Goal: Information Seeking & Learning: Learn about a topic

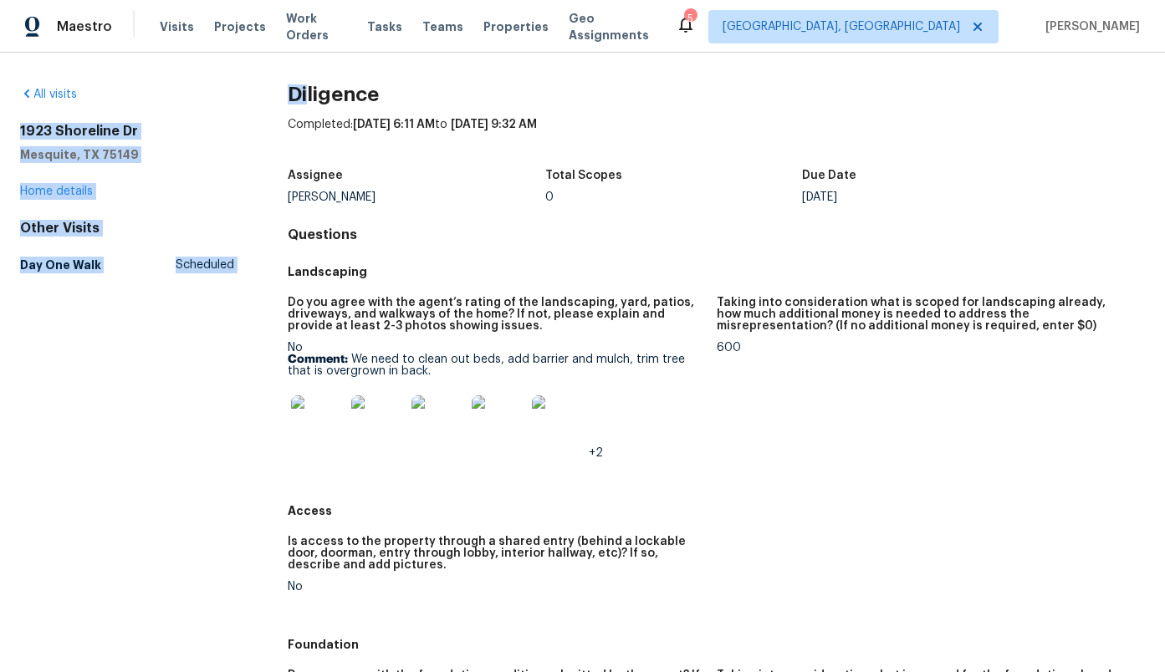
drag, startPoint x: 0, startPoint y: 0, endPoint x: 217, endPoint y: 100, distance: 239.5
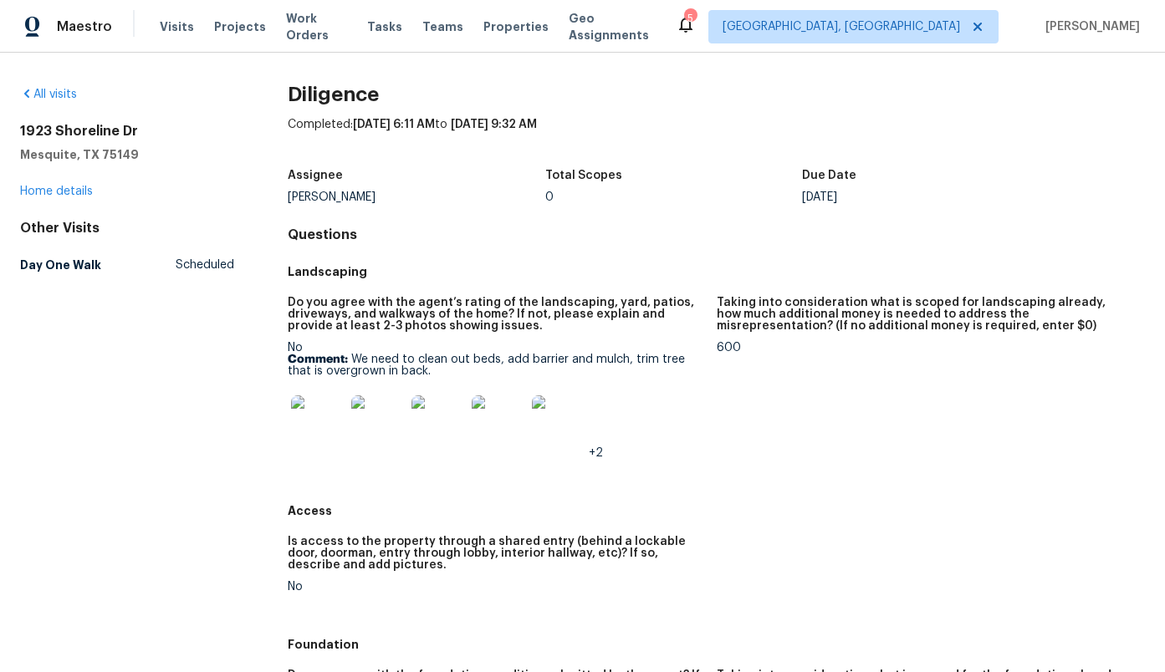
click at [192, 120] on div "All visits [STREET_ADDRESS][PERSON_NAME] Home details Other Visits Day One Walk…" at bounding box center [127, 183] width 214 height 194
drag, startPoint x: 144, startPoint y: 129, endPoint x: 20, endPoint y: 132, distance: 123.8
click at [20, 132] on h2 "1923 Shoreline Dr" at bounding box center [127, 131] width 214 height 17
copy h2 "1923 Shoreline Dr"
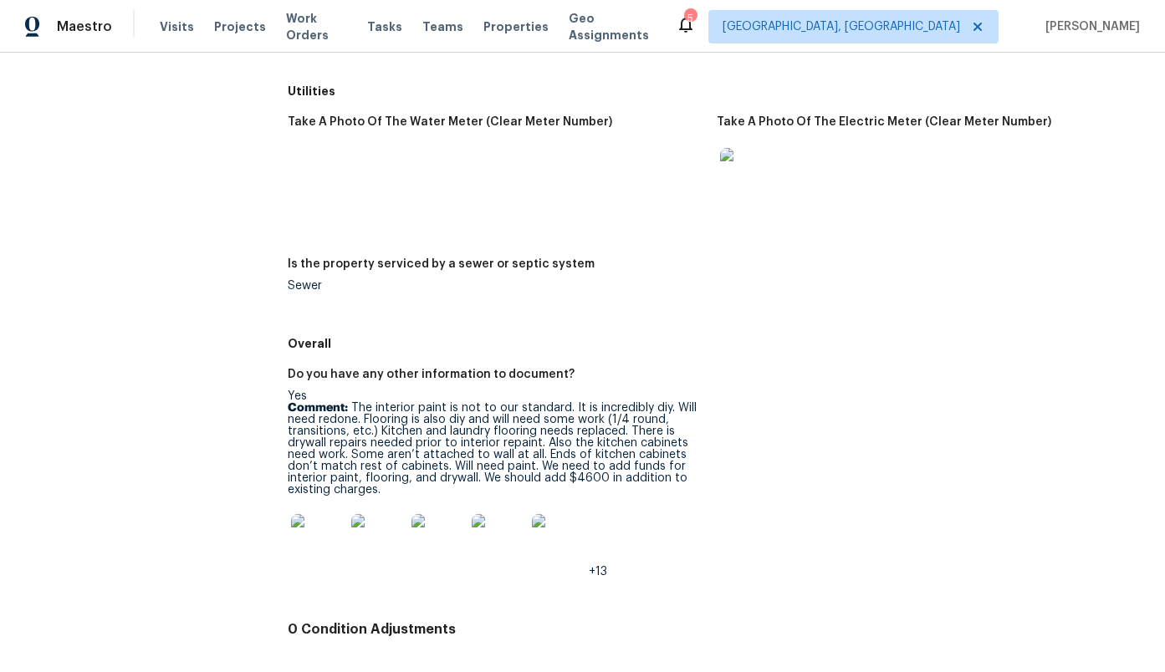
scroll to position [2475, 0]
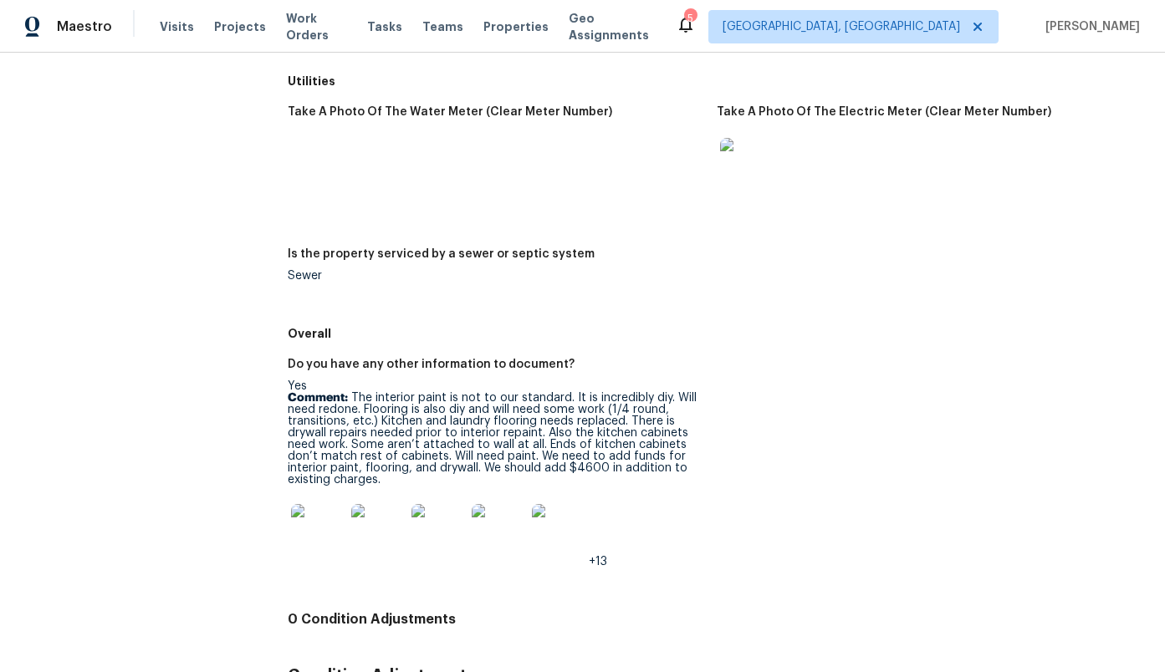
click at [328, 513] on img at bounding box center [318, 531] width 54 height 54
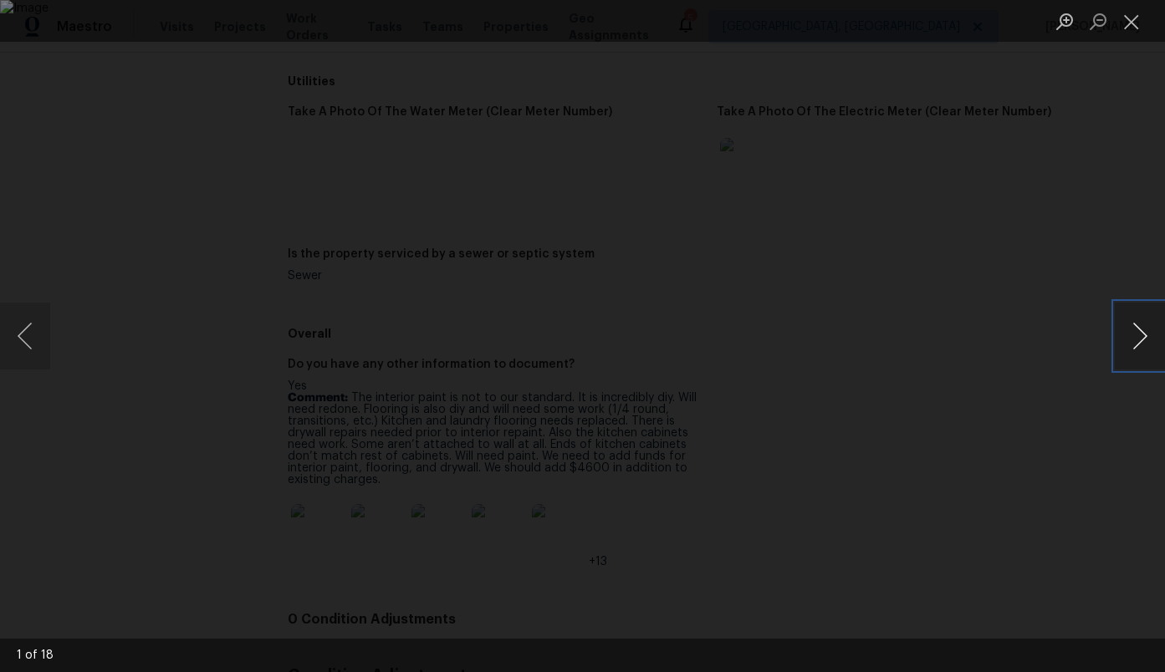
click at [1138, 325] on button "Next image" at bounding box center [1140, 336] width 50 height 67
click at [1137, 326] on button "Next image" at bounding box center [1140, 336] width 50 height 67
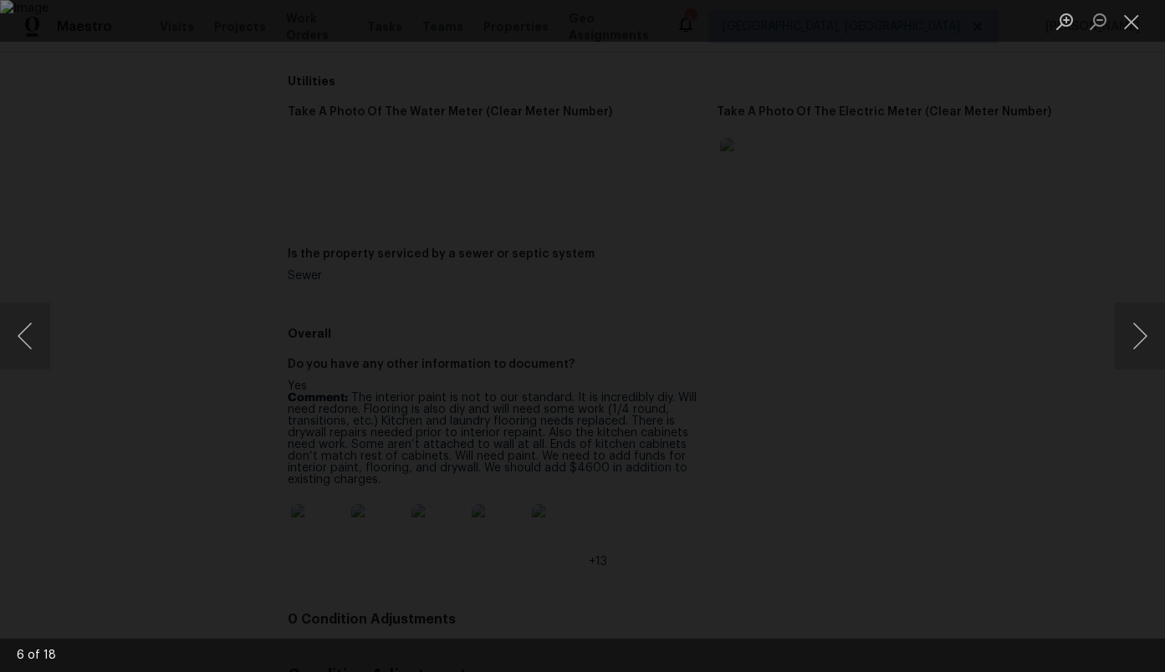
click at [1117, 192] on div "Lightbox" at bounding box center [582, 336] width 1165 height 672
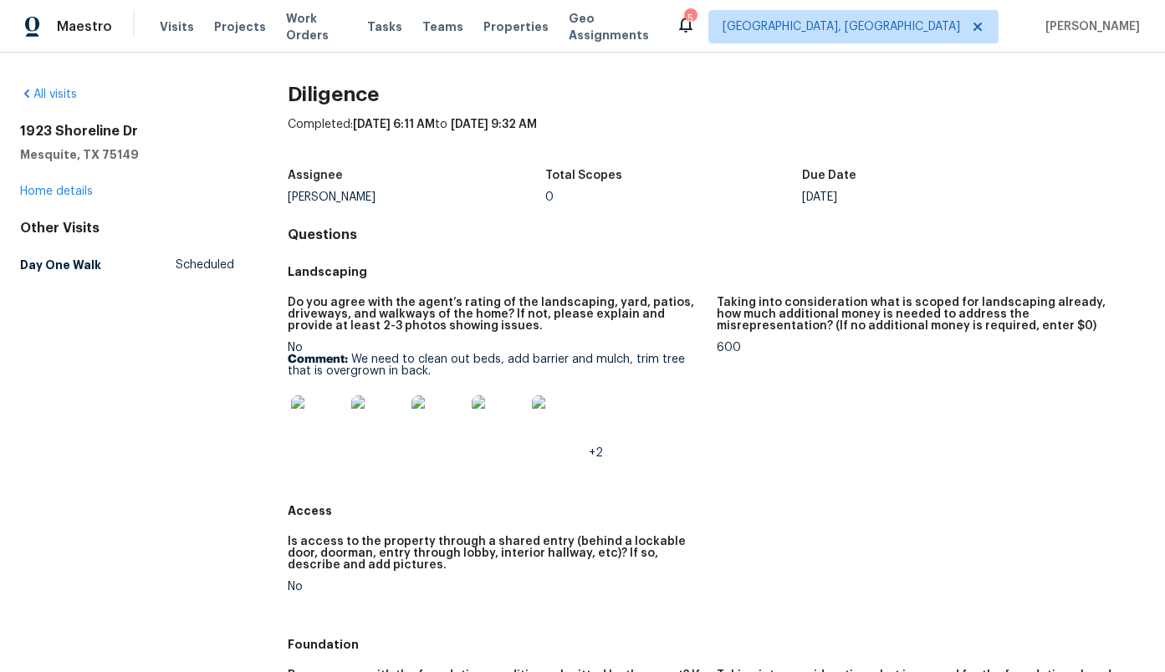
click at [370, 430] on img at bounding box center [378, 423] width 54 height 54
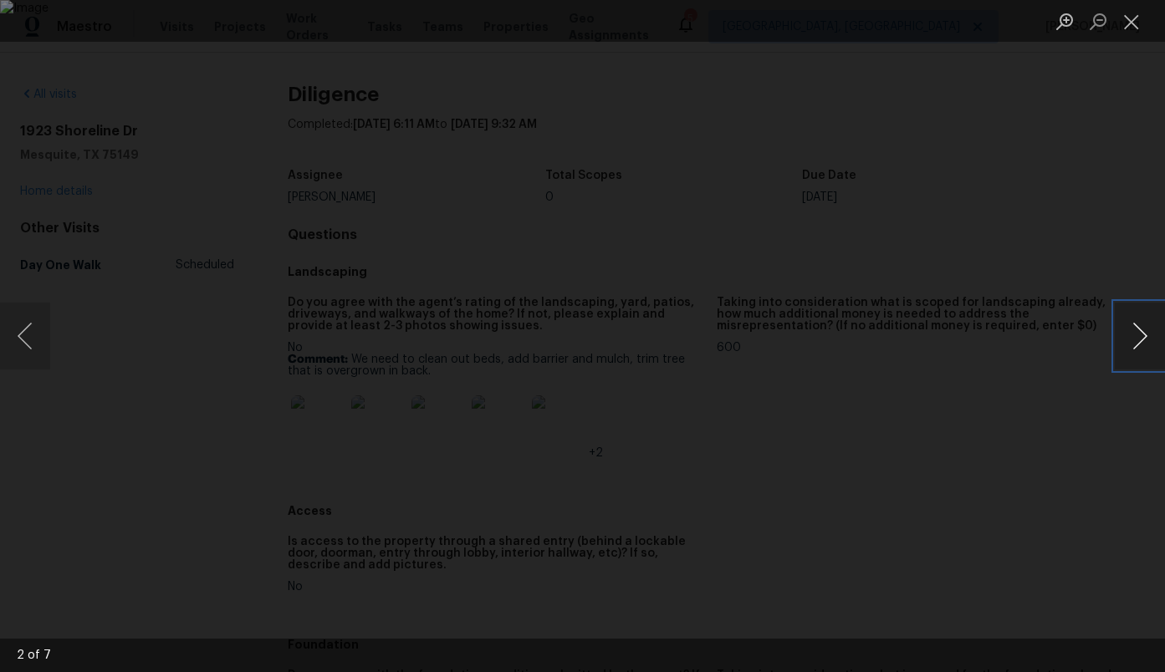
click at [1137, 329] on button "Next image" at bounding box center [1140, 336] width 50 height 67
click at [1110, 277] on div "Lightbox" at bounding box center [582, 336] width 1165 height 672
click at [1140, 24] on button "Close lightbox" at bounding box center [1131, 21] width 33 height 29
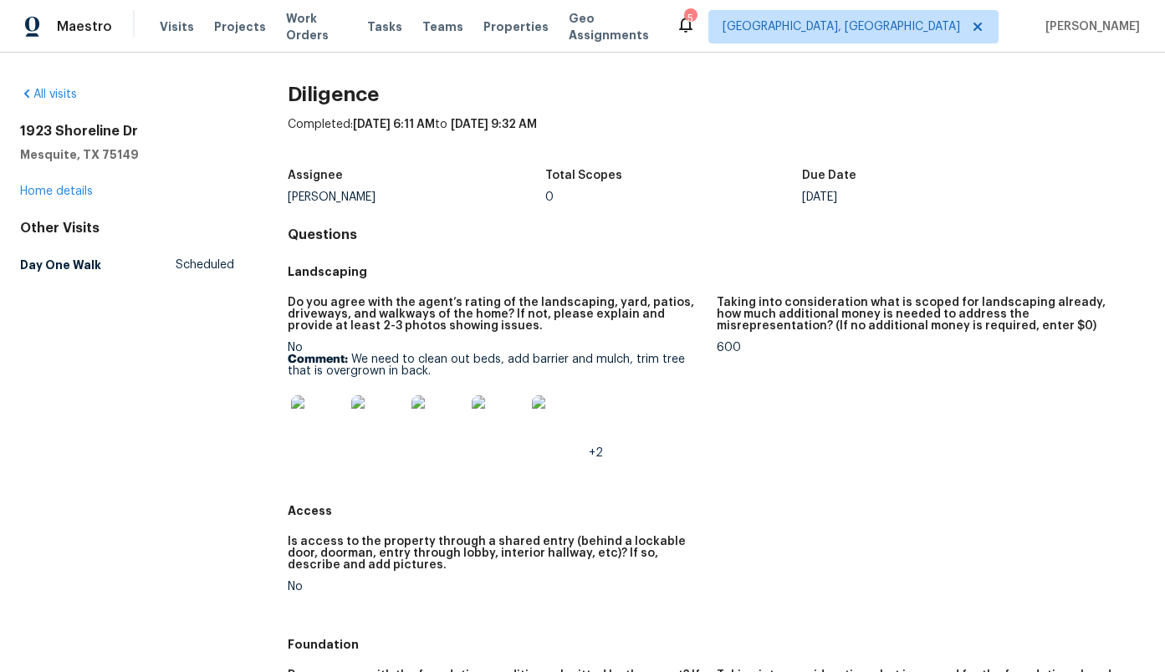
click at [318, 430] on img at bounding box center [318, 423] width 54 height 54
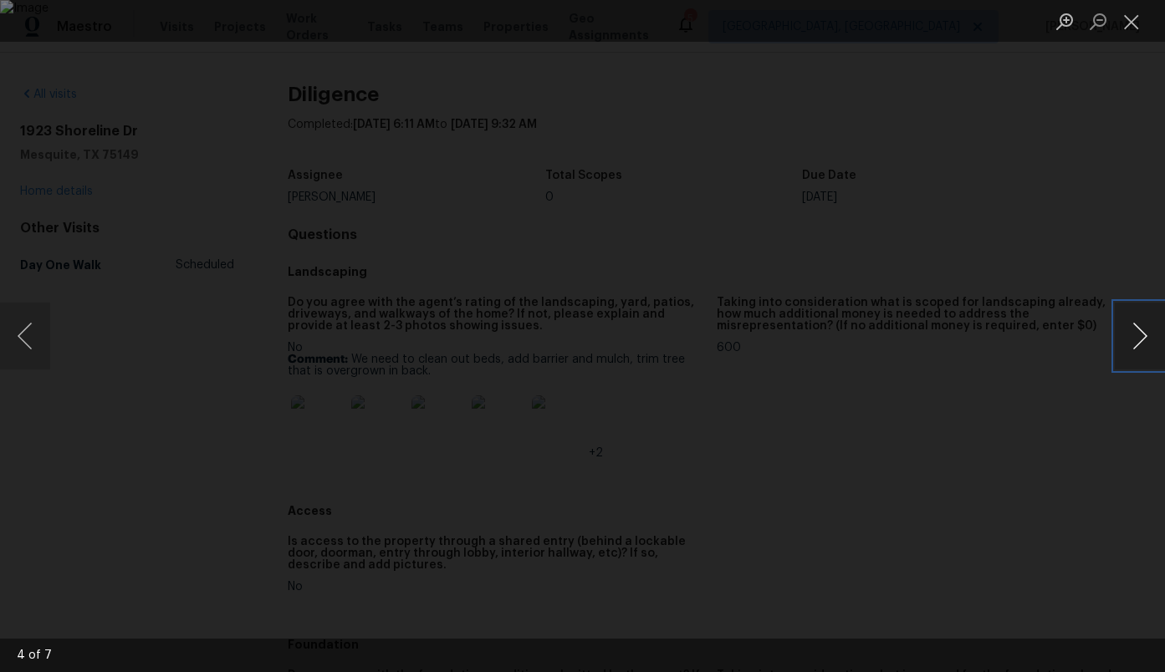
click at [1152, 329] on button "Next image" at bounding box center [1140, 336] width 50 height 67
click at [1152, 330] on button "Next image" at bounding box center [1140, 336] width 50 height 67
click at [1110, 273] on div "Lightbox" at bounding box center [582, 336] width 1165 height 672
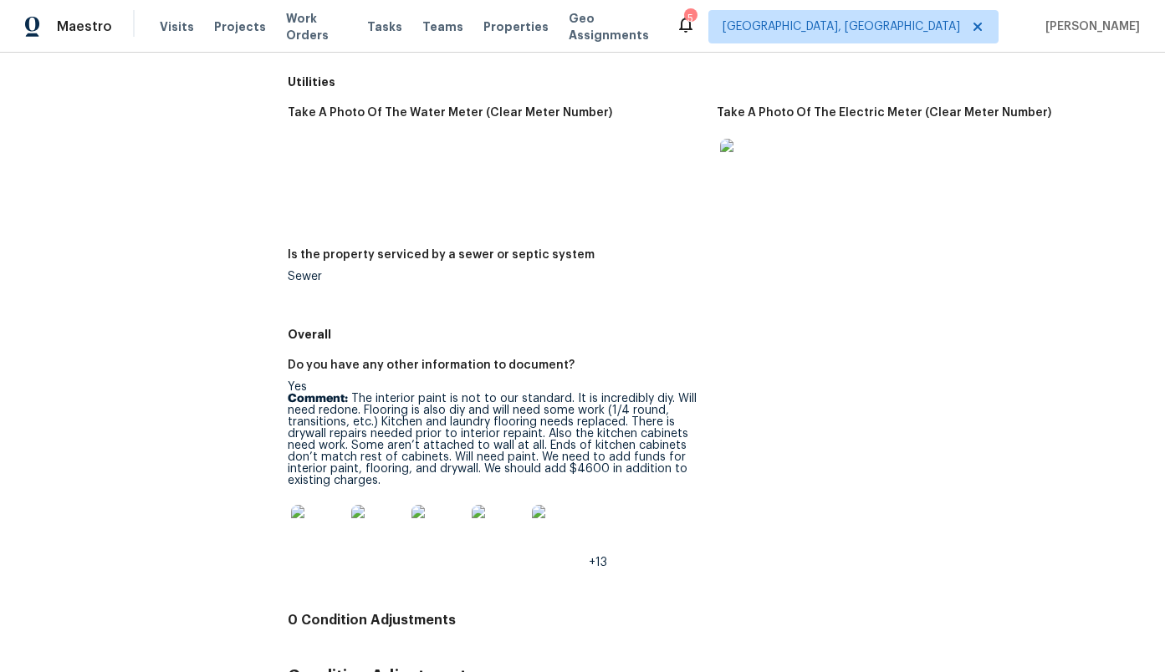
scroll to position [2570, 0]
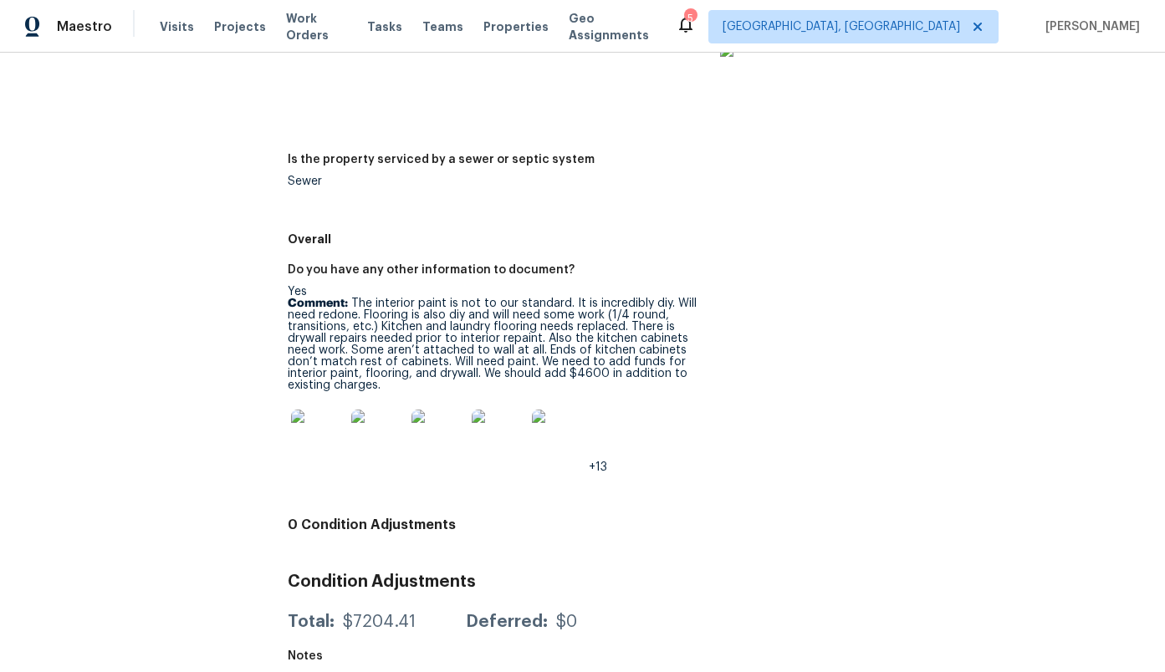
click at [328, 429] on img at bounding box center [318, 437] width 54 height 54
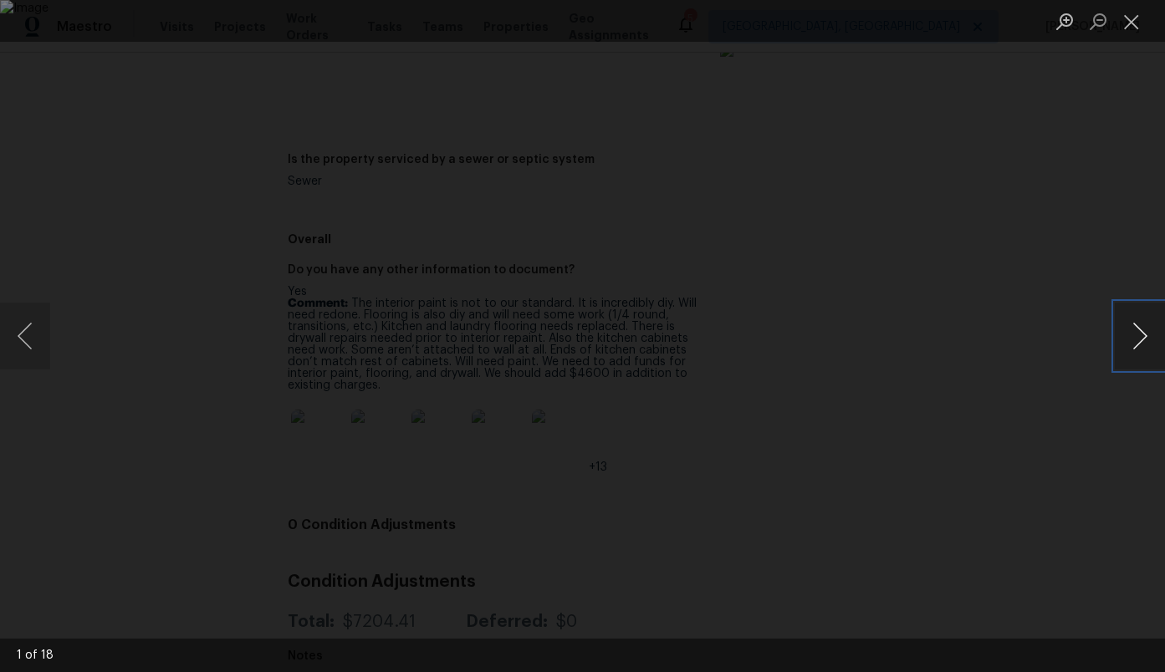
click at [1144, 340] on button "Next image" at bounding box center [1140, 336] width 50 height 67
click at [1145, 342] on button "Next image" at bounding box center [1140, 336] width 50 height 67
click at [1145, 343] on button "Next image" at bounding box center [1140, 336] width 50 height 67
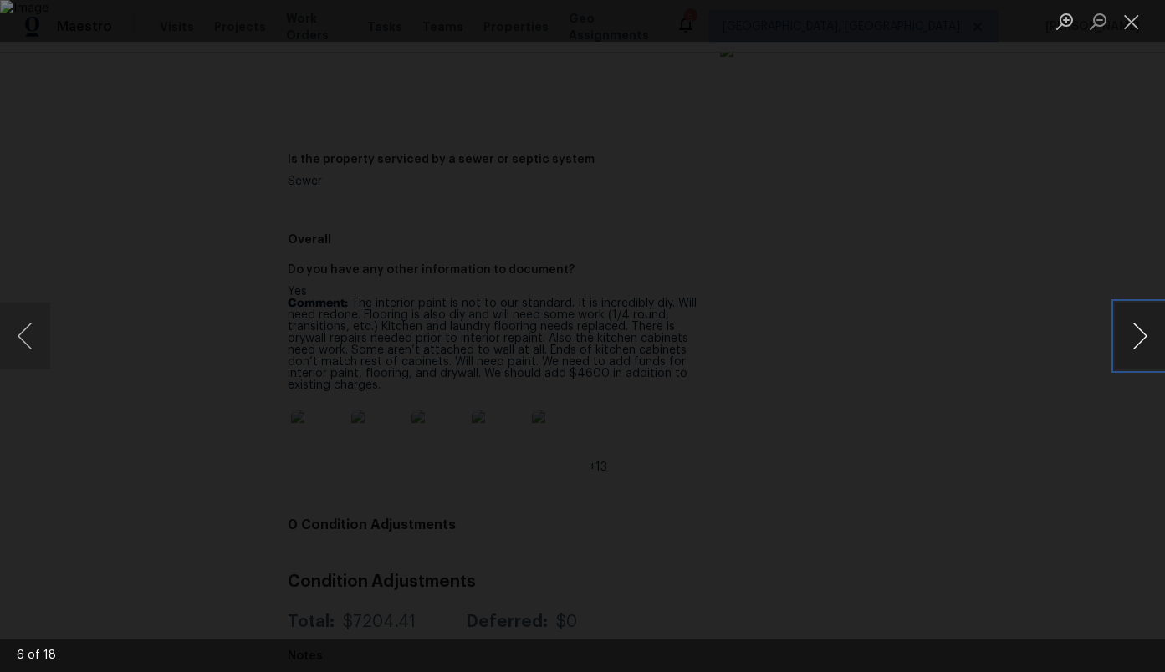
click at [1145, 343] on button "Next image" at bounding box center [1140, 336] width 50 height 67
click at [1145, 345] on button "Next image" at bounding box center [1140, 336] width 50 height 67
click at [1113, 223] on div "Lightbox" at bounding box center [582, 336] width 1165 height 672
